Goal: Complete application form: Complete application form

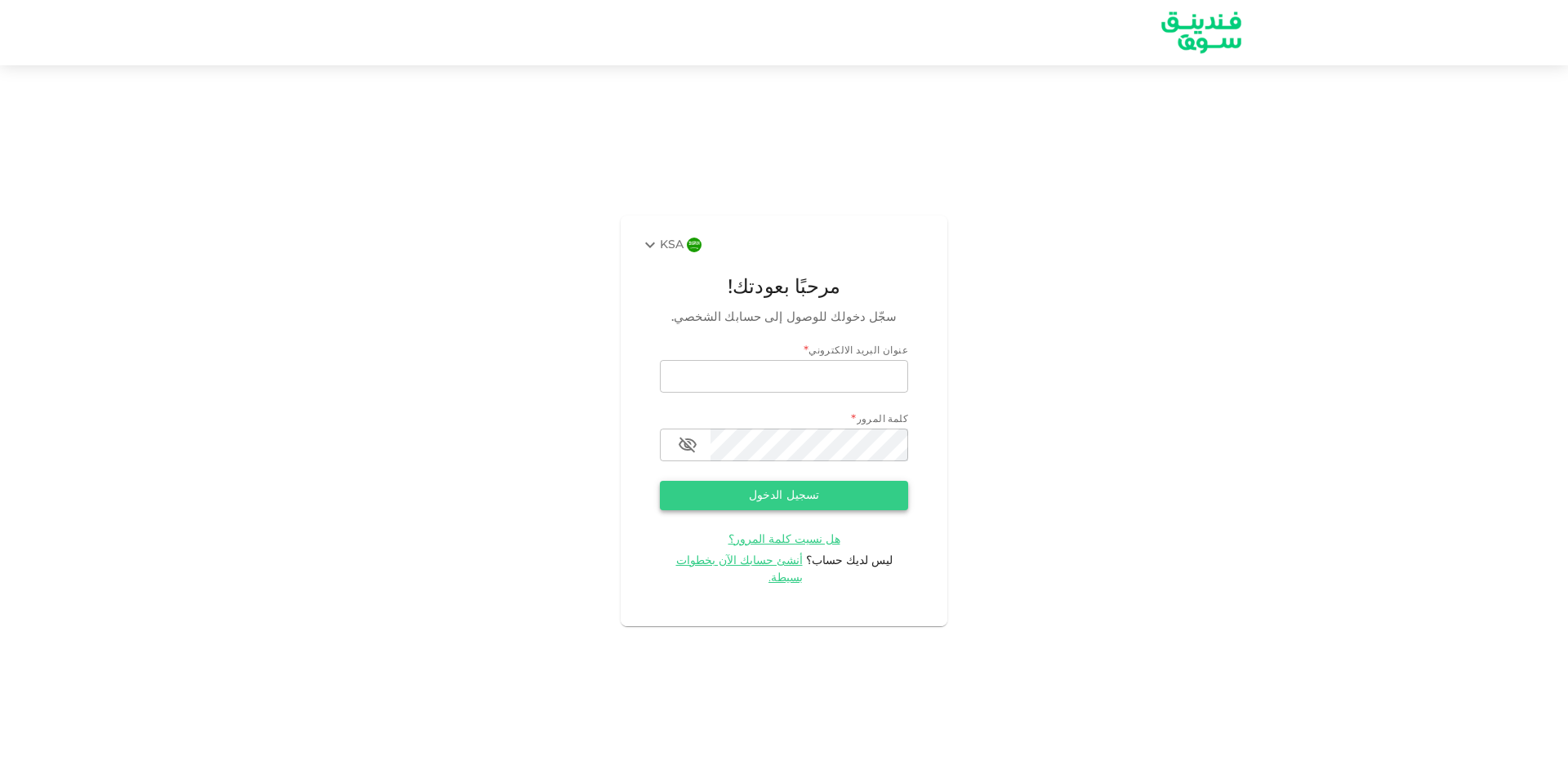
type input "[EMAIL_ADDRESS][DOMAIN_NAME]"
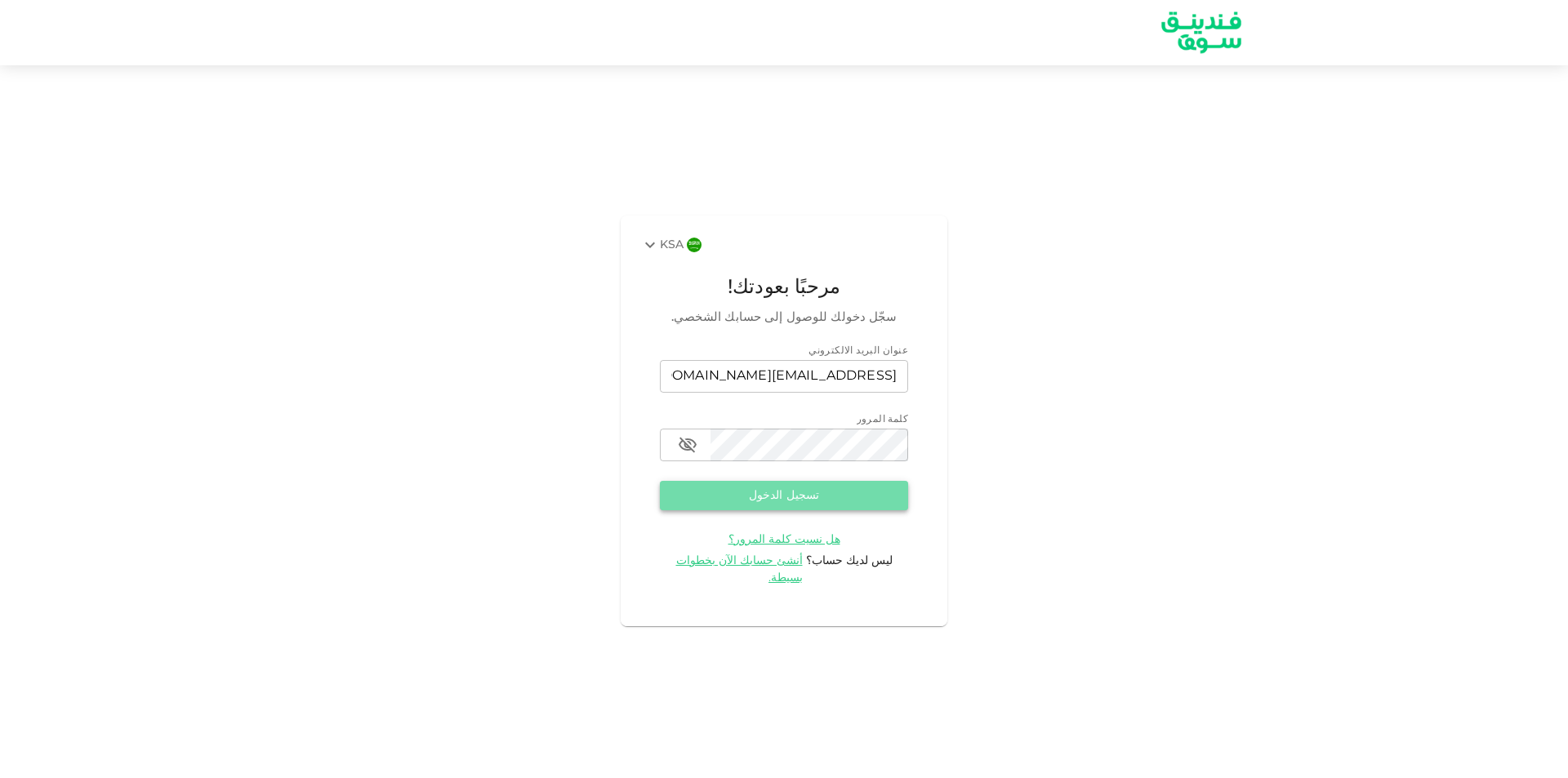
click at [787, 505] on button "تسجيل الدخول" at bounding box center [784, 495] width 248 height 29
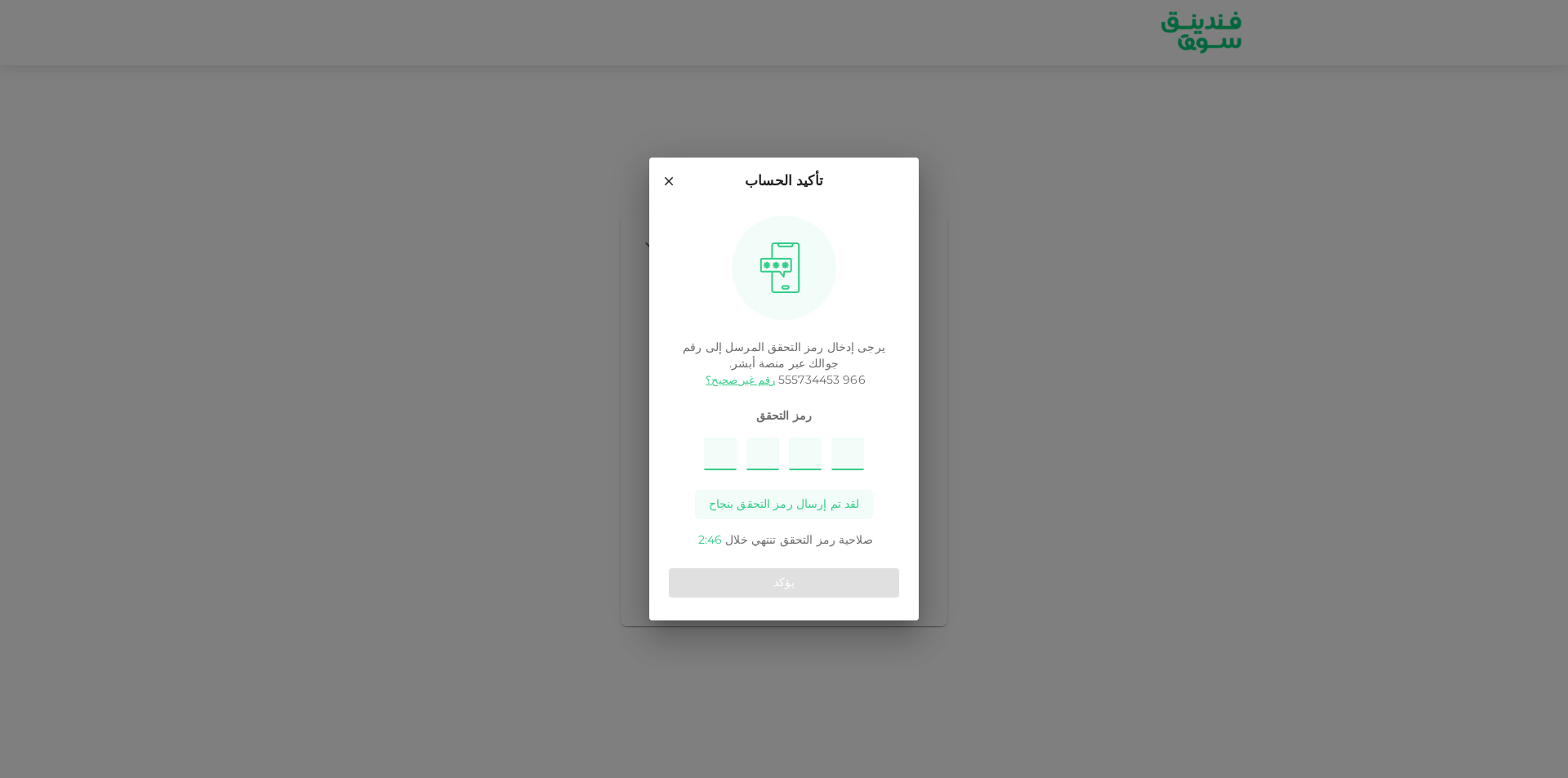
type input "8"
type input "5"
type input "9"
type input "7"
click at [731, 573] on button "يؤكد" at bounding box center [783, 582] width 230 height 29
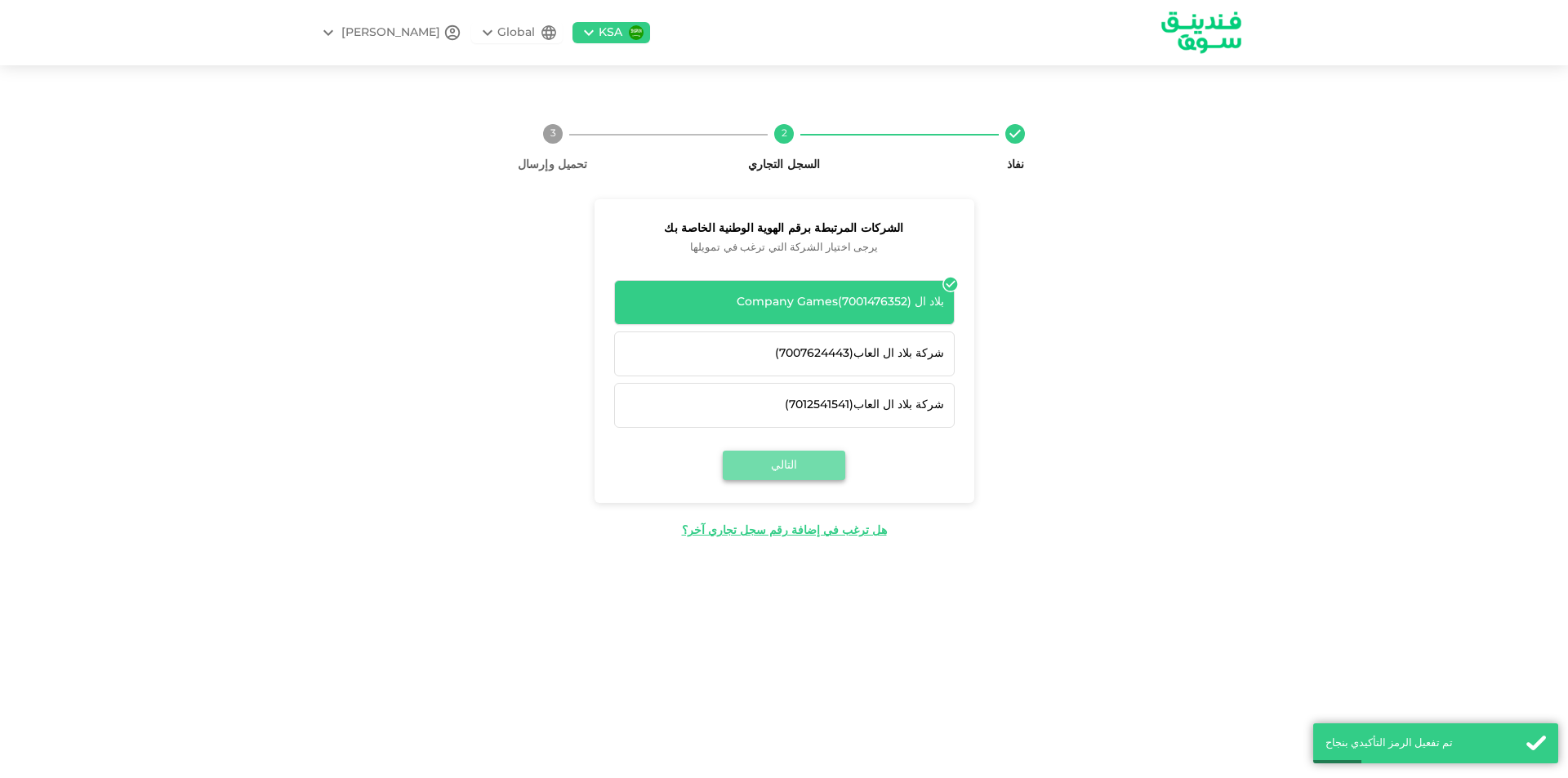
click at [816, 468] on button "التالي" at bounding box center [783, 465] width 122 height 29
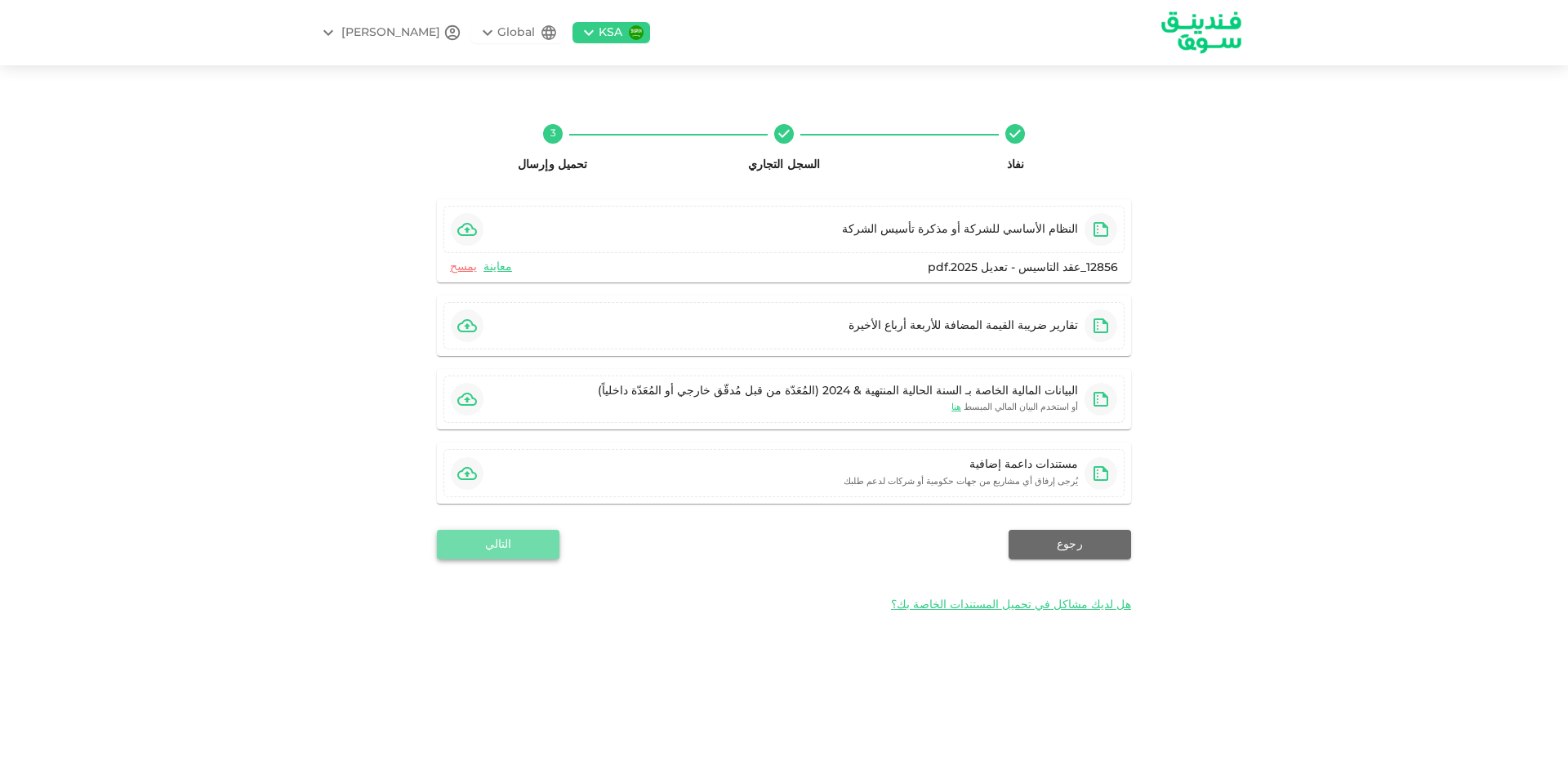
click at [536, 539] on button "التالي" at bounding box center [498, 545] width 122 height 29
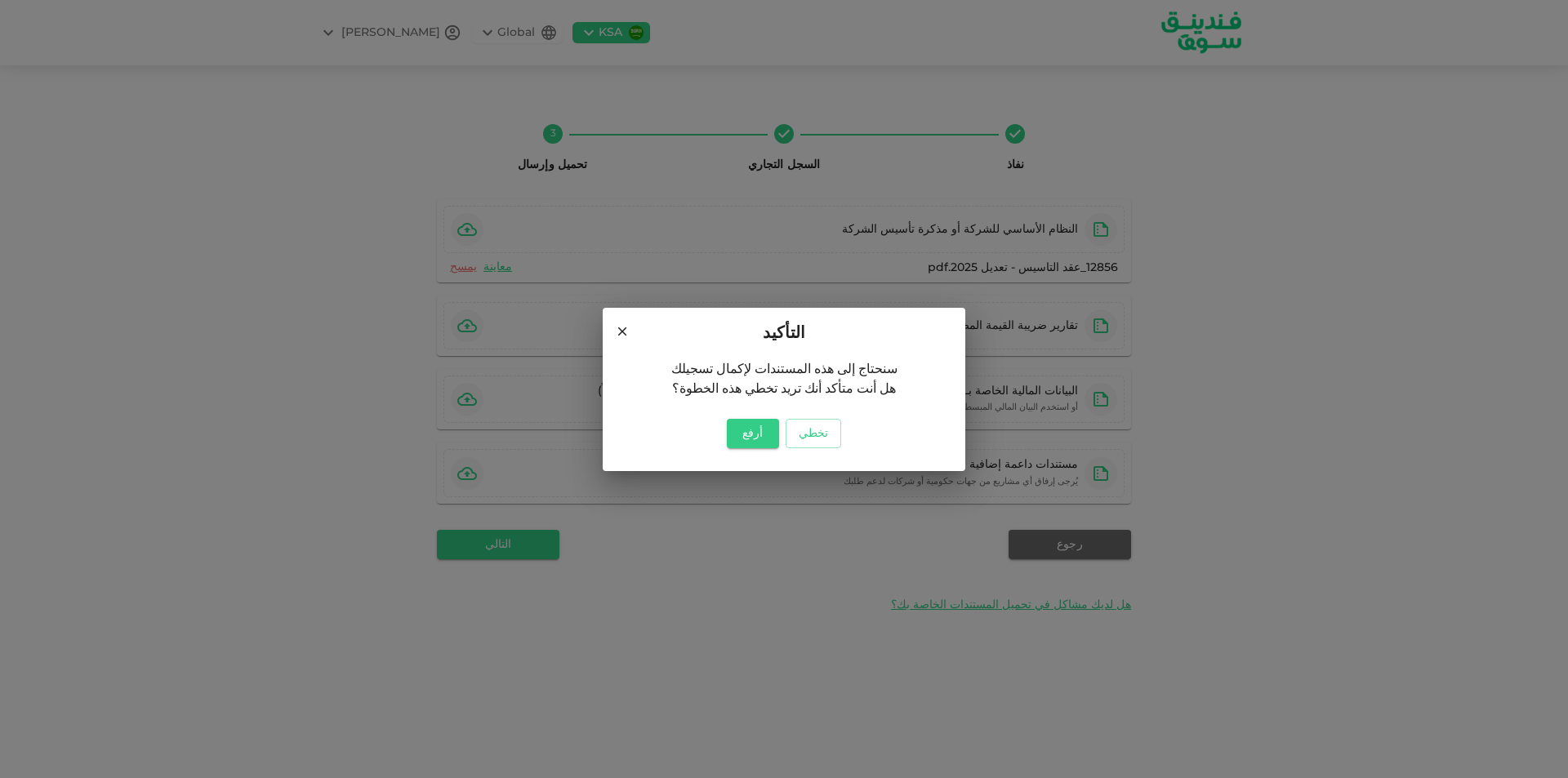
click at [623, 332] on icon at bounding box center [623, 331] width 9 height 9
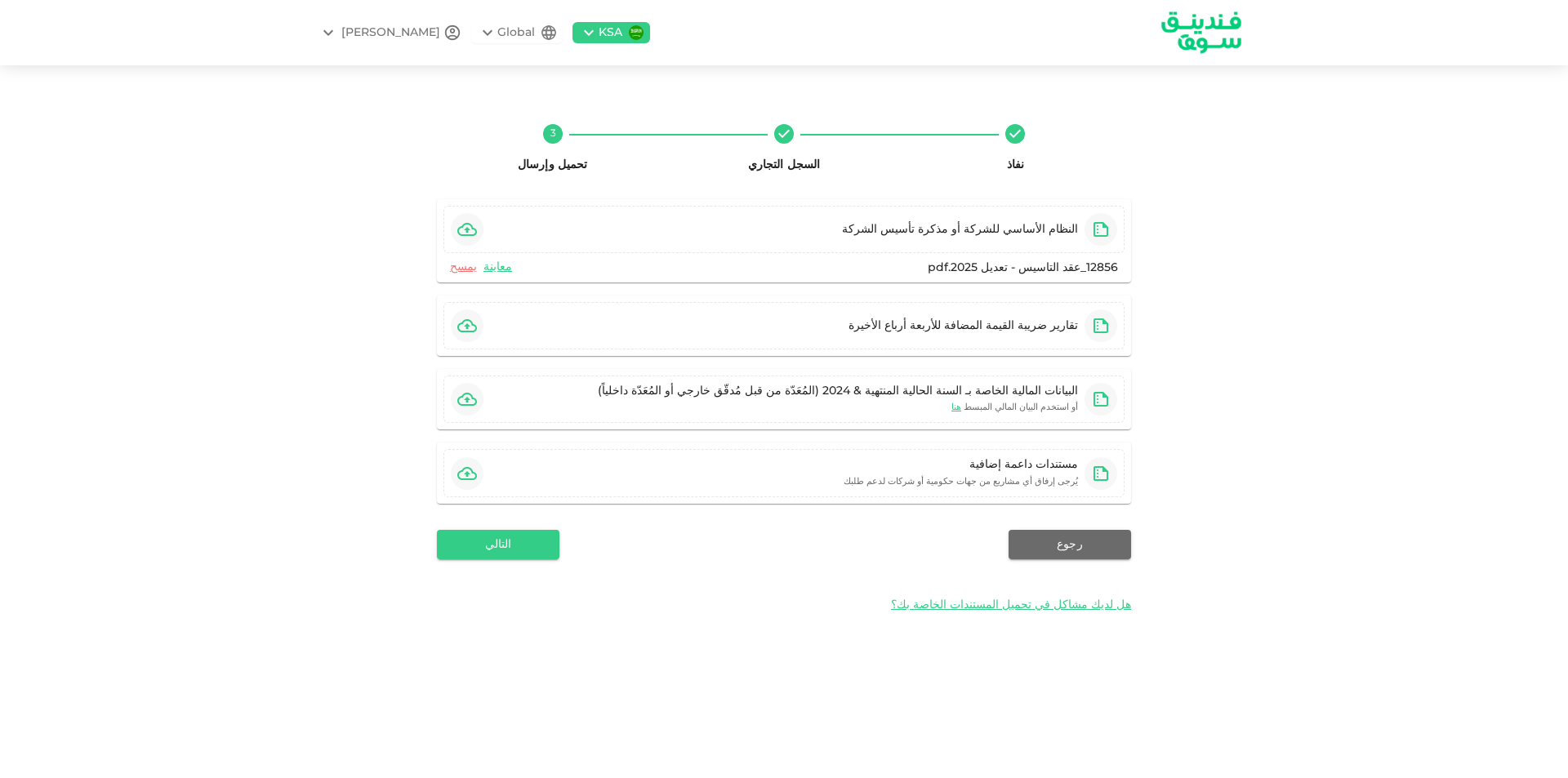
click at [810, 70] on div "KSA Global AHMED نفاذ السجل التجاري 3 تحميل وإرسال النظام الأساسي للشركة أو مذك…" at bounding box center [784, 389] width 1568 height 778
